Goal: Check status: Check status

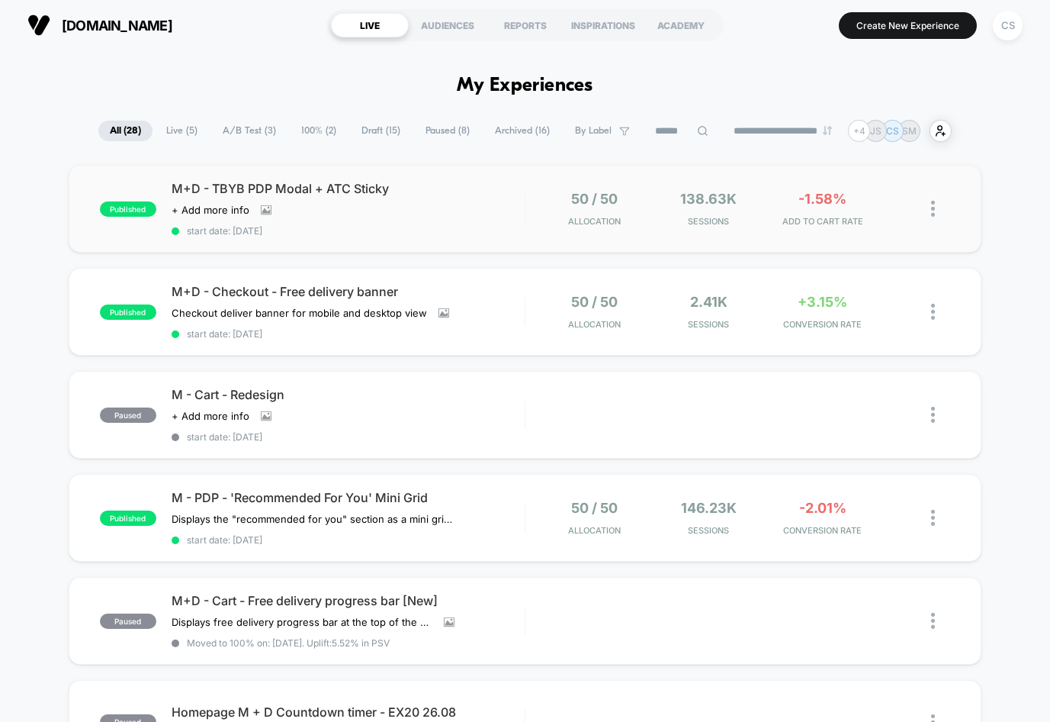
scroll to position [5, 0]
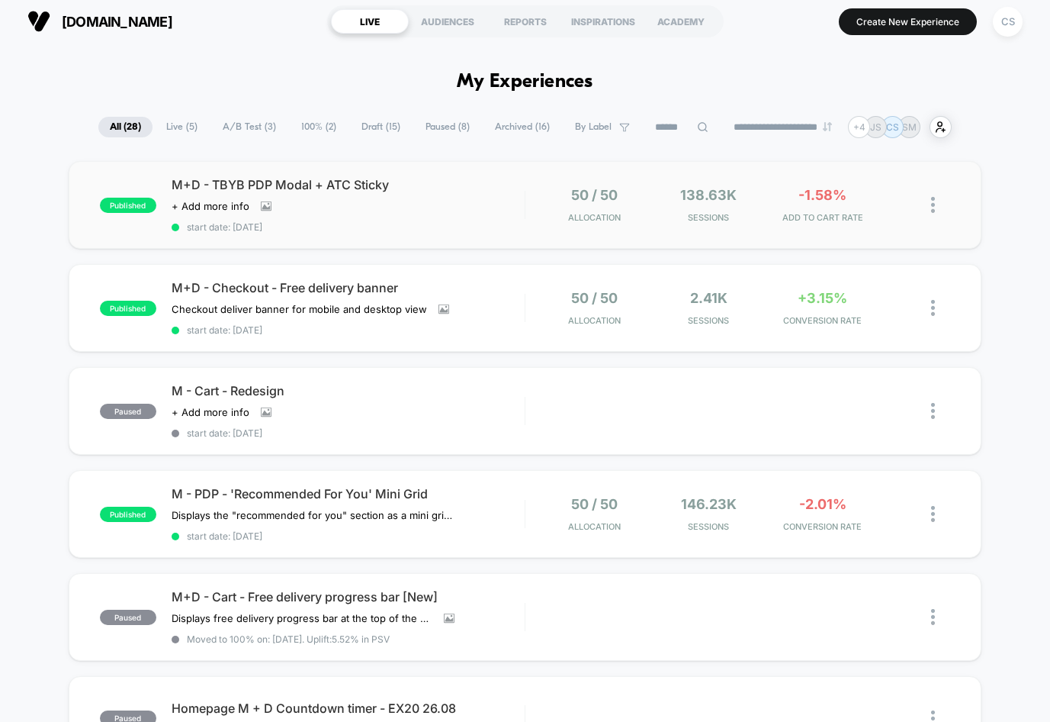
click at [417, 235] on div "published M+D - TBYB PDP Modal + ATC Sticky Click to view images Click to edit …" at bounding box center [526, 205] width 914 height 88
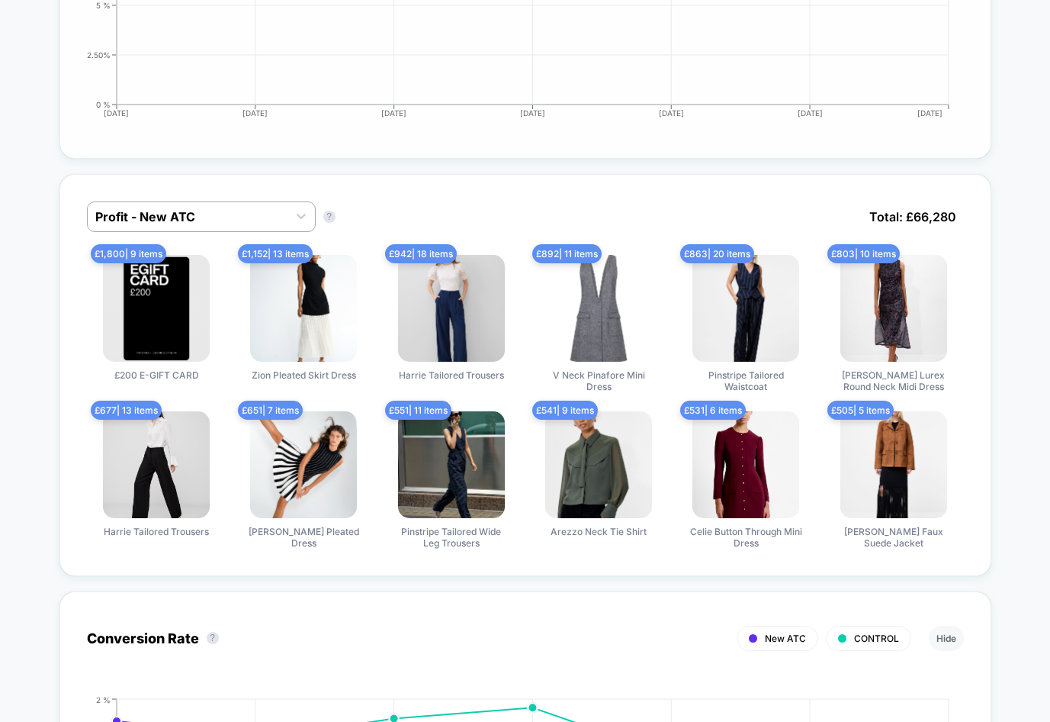
scroll to position [1076, 0]
